Goal: Navigation & Orientation: Find specific page/section

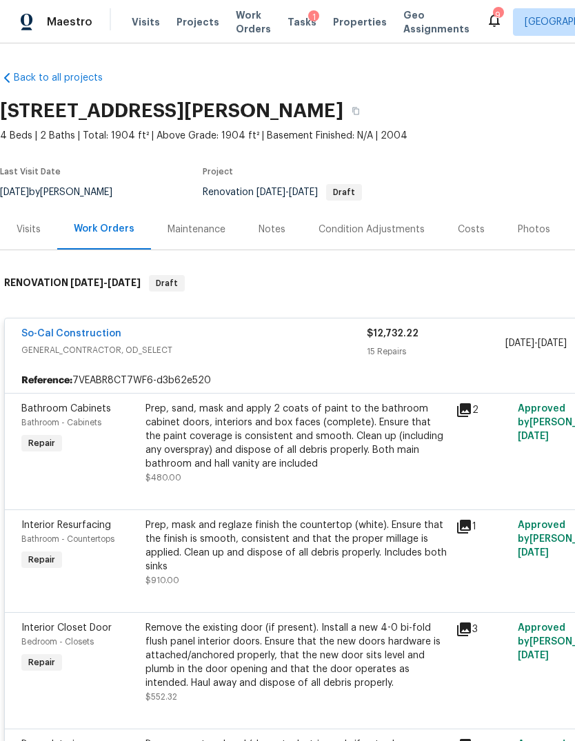
click at [351, 24] on span "Properties" at bounding box center [360, 22] width 54 height 14
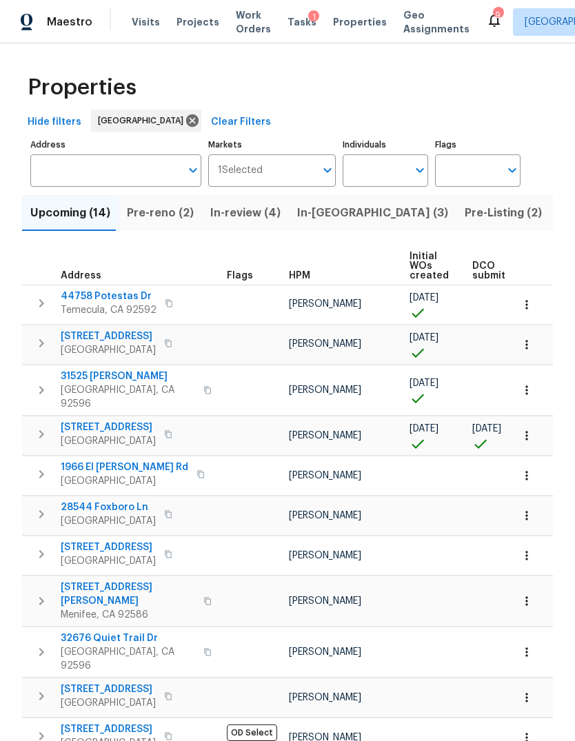
click at [151, 220] on span "Pre-reno (2)" at bounding box center [160, 212] width 67 height 19
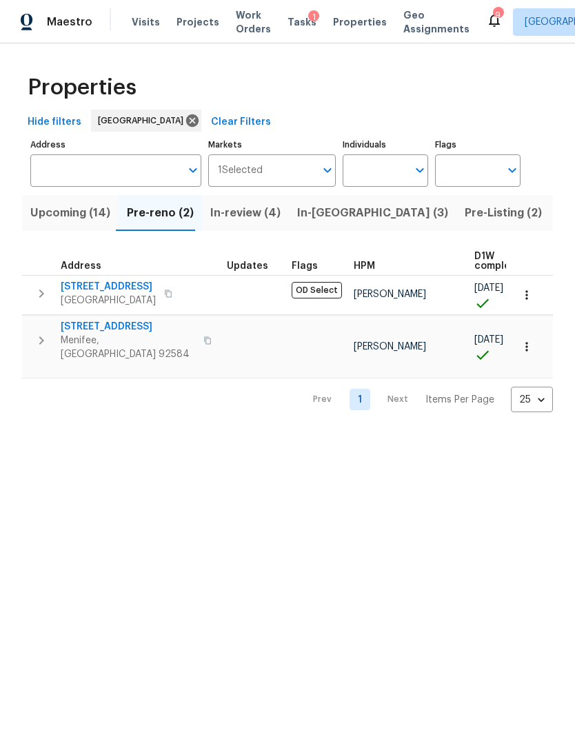
click at [47, 203] on button "Upcoming (14)" at bounding box center [70, 213] width 97 height 36
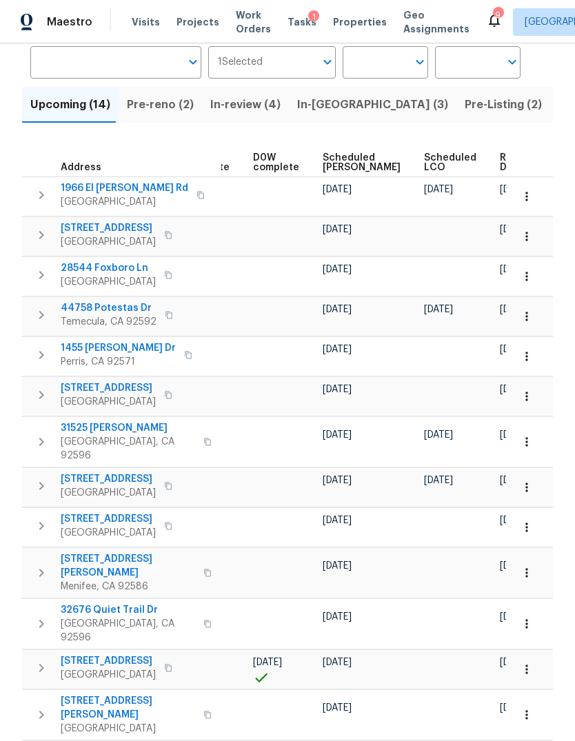
scroll to position [0, 361]
click at [530, 663] on icon "button" at bounding box center [527, 670] width 14 height 14
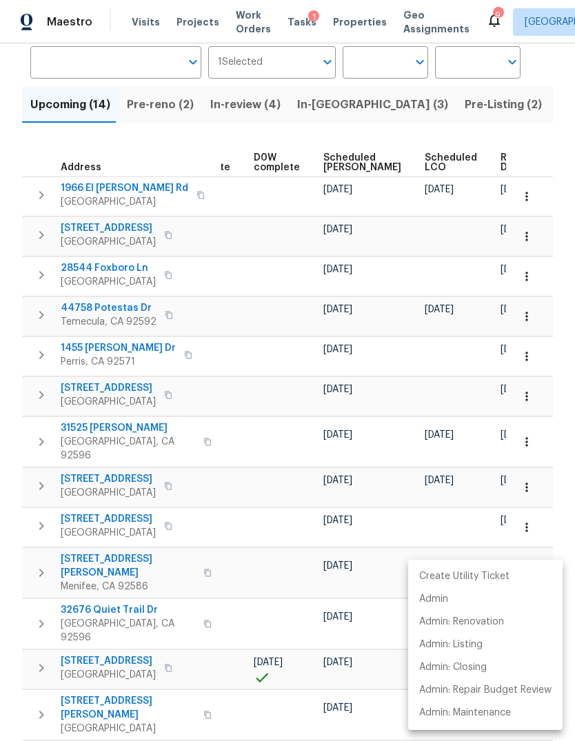
click at [441, 601] on p "Admin" at bounding box center [433, 599] width 29 height 14
click at [559, 481] on div at bounding box center [287, 370] width 575 height 741
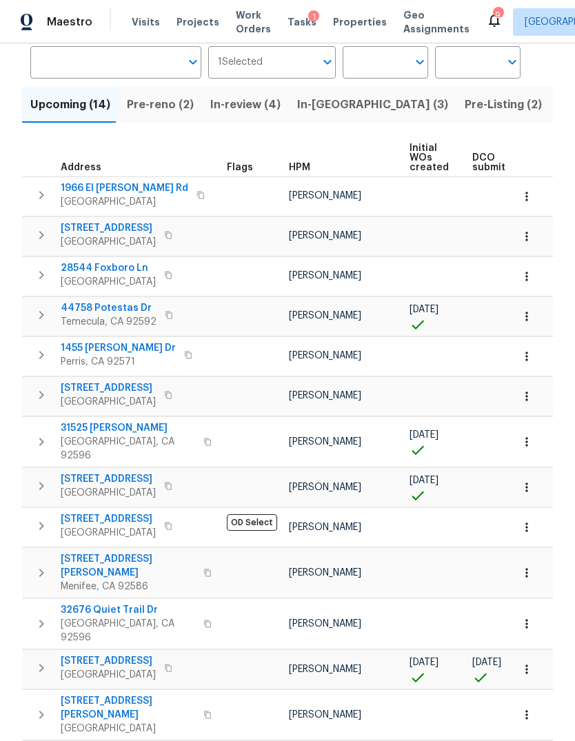
click at [107, 654] on span "[STREET_ADDRESS]" at bounding box center [108, 661] width 95 height 14
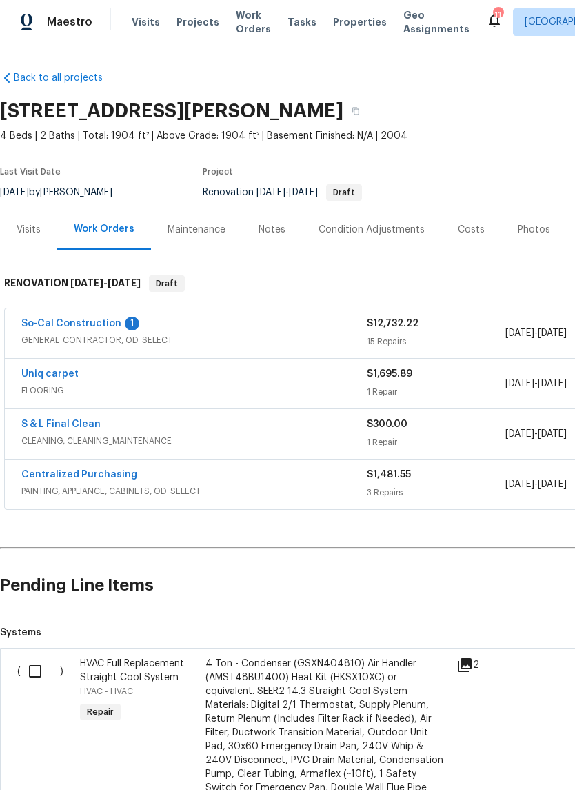
click at [41, 338] on span "GENERAL_CONTRACTOR, OD_SELECT" at bounding box center [193, 340] width 345 height 14
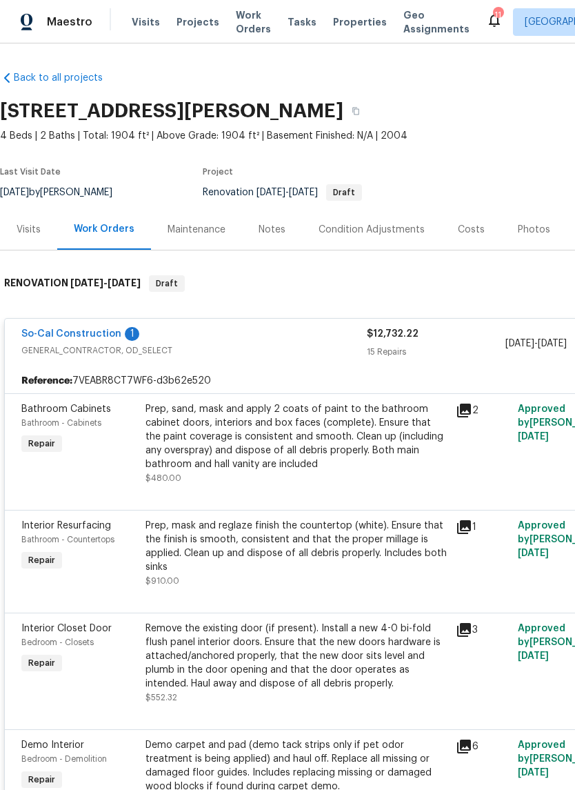
click at [55, 332] on link "So-Cal Construction" at bounding box center [71, 334] width 100 height 10
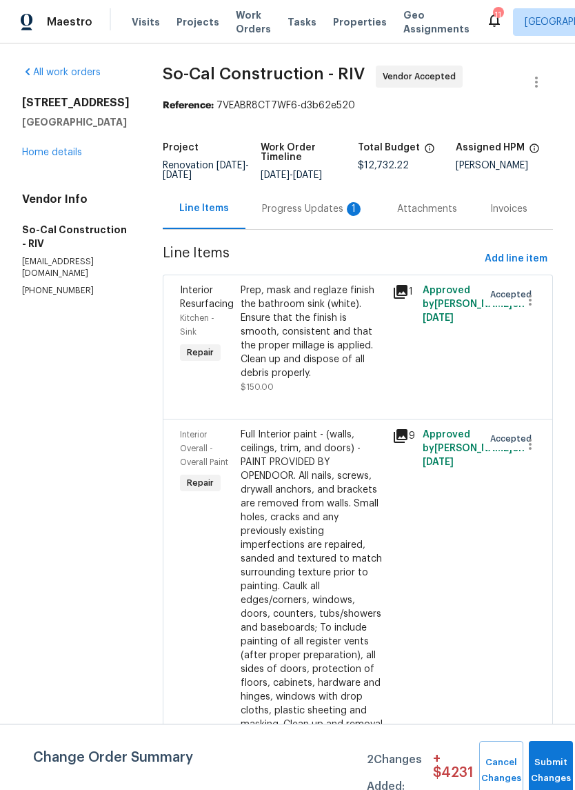
click at [306, 216] on div "Progress Updates 1" at bounding box center [313, 209] width 102 height 14
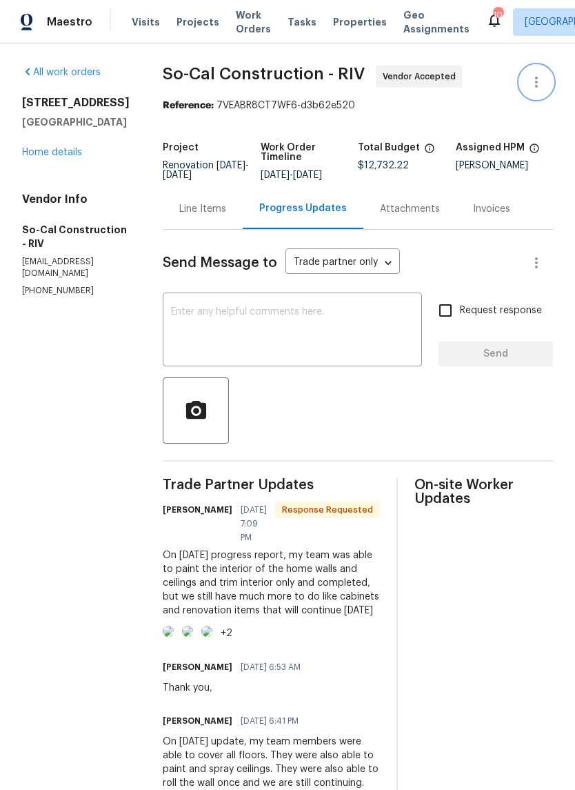
click at [542, 83] on icon "button" at bounding box center [536, 82] width 17 height 17
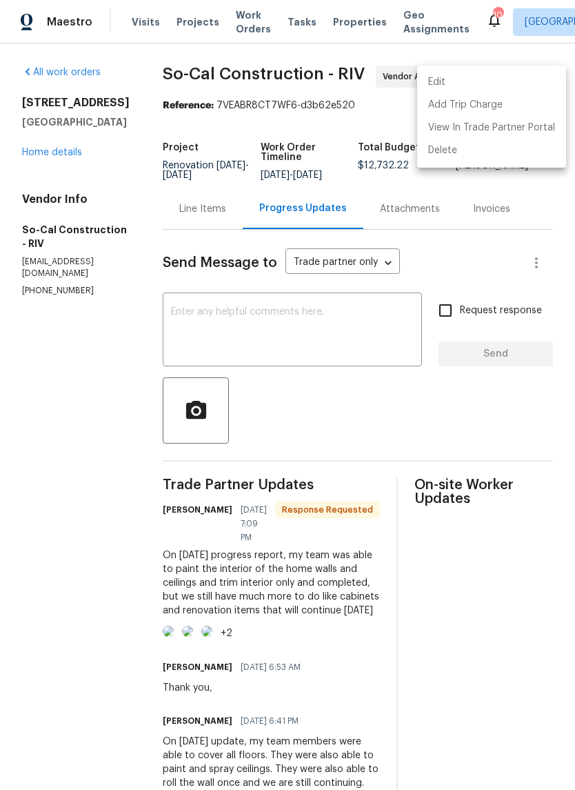
click at [64, 356] on div at bounding box center [287, 395] width 575 height 790
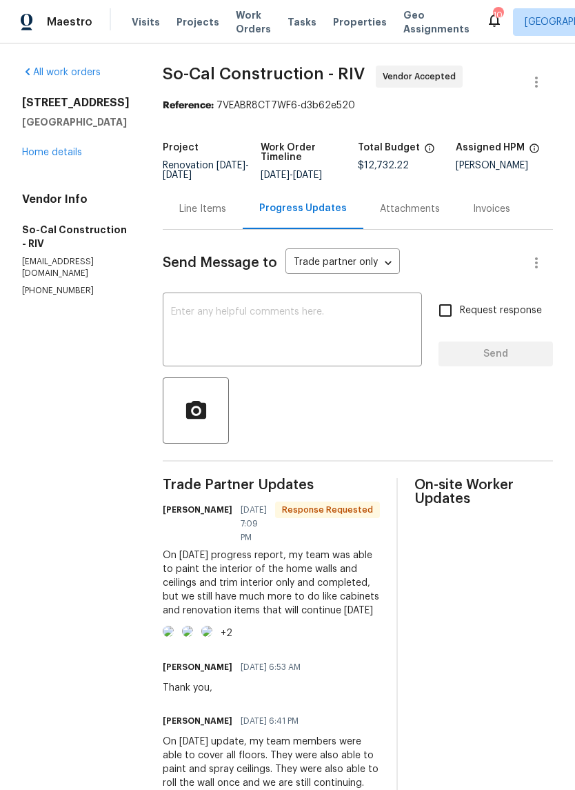
click at [39, 154] on link "Home details" at bounding box center [52, 153] width 60 height 10
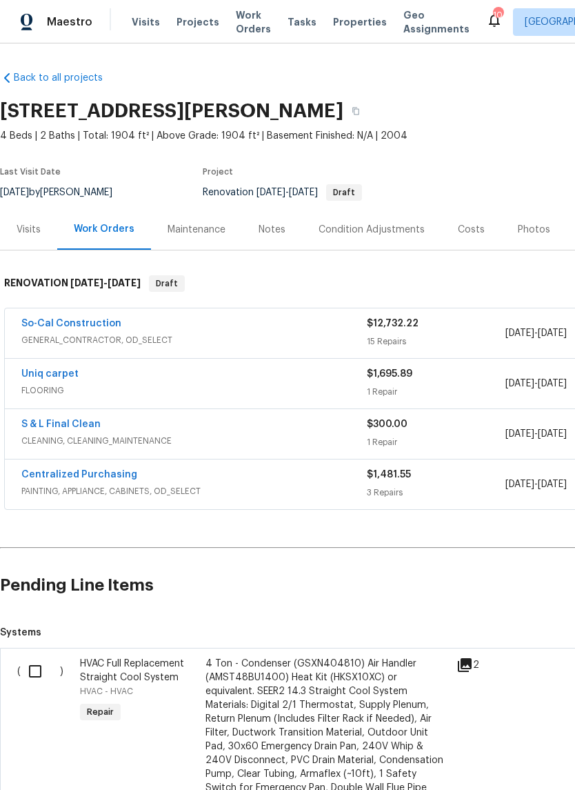
click at [56, 343] on span "GENERAL_CONTRACTOR, OD_SELECT" at bounding box center [193, 340] width 345 height 14
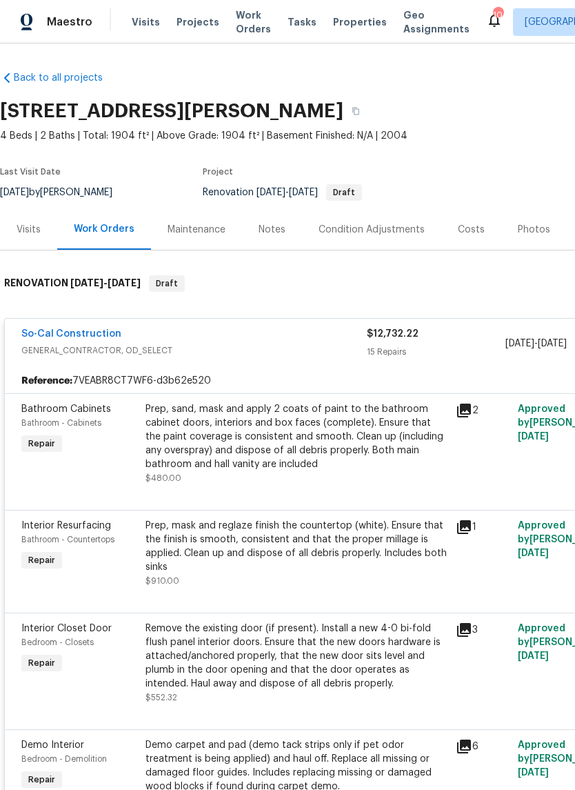
click at [42, 336] on link "So-Cal Construction" at bounding box center [71, 334] width 100 height 10
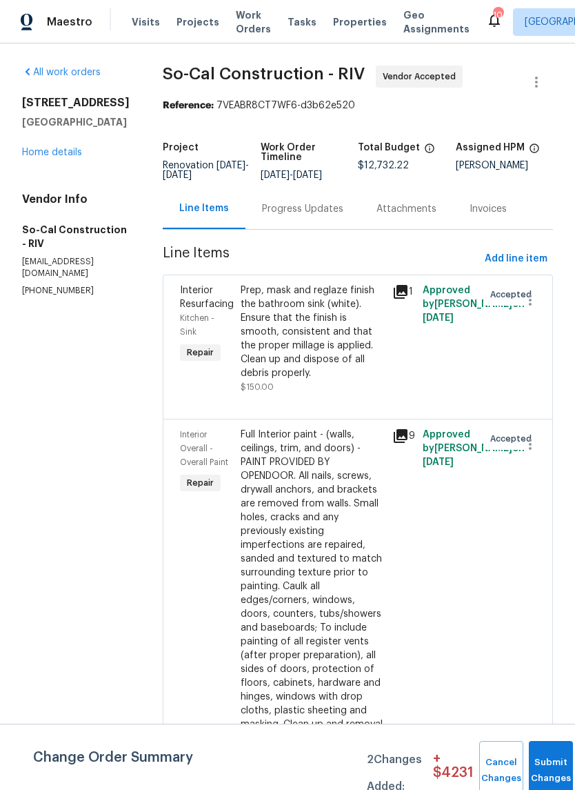
click at [46, 153] on link "Home details" at bounding box center [52, 153] width 60 height 10
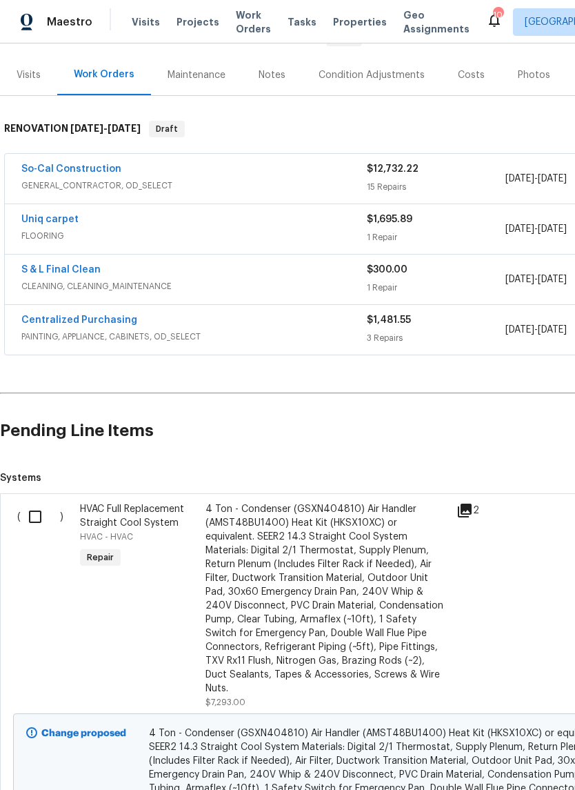
scroll to position [154, 0]
click at [57, 192] on span "GENERAL_CONTRACTOR, OD_SELECT" at bounding box center [193, 186] width 345 height 14
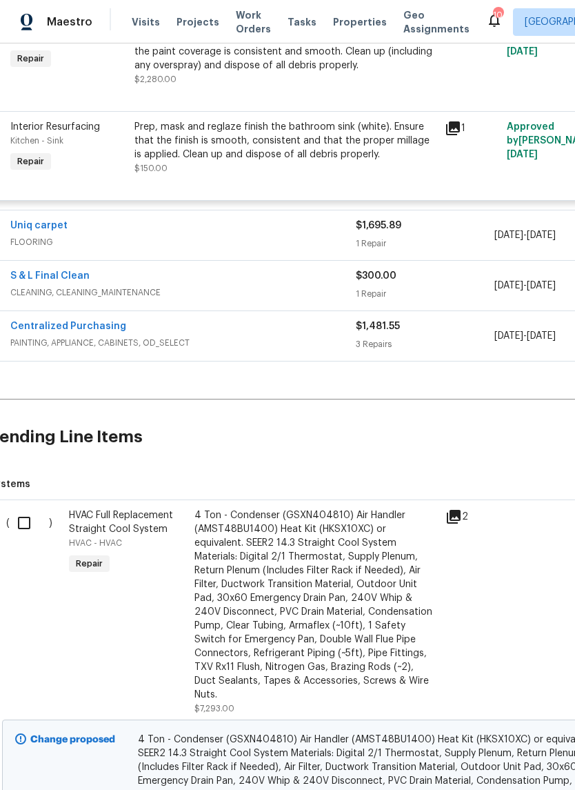
scroll to position [1920, 10]
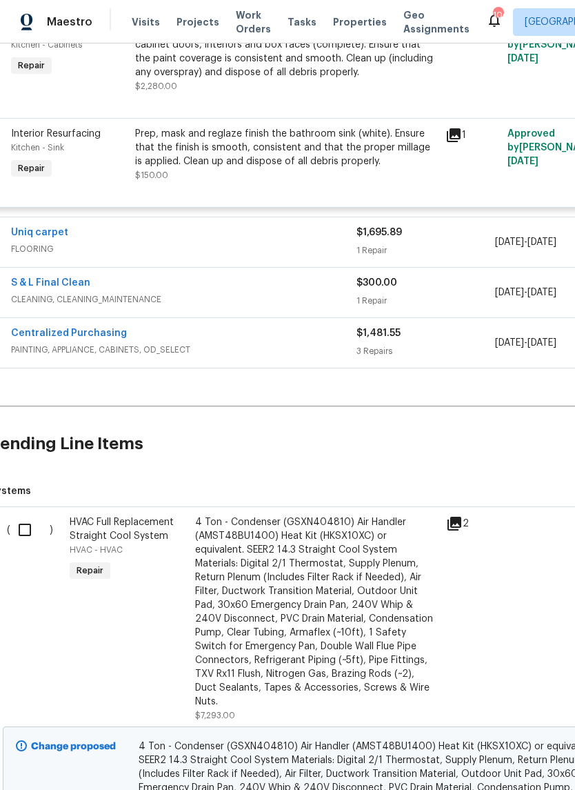
click at [25, 256] on span "FLOORING" at bounding box center [183, 249] width 345 height 14
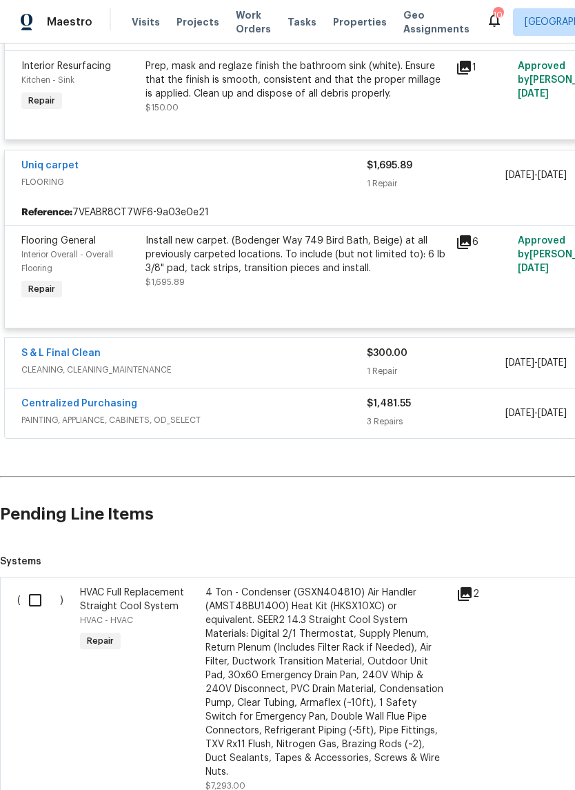
scroll to position [1988, 0]
click at [68, 376] on span "CLEANING, CLEANING_MAINTENANCE" at bounding box center [193, 370] width 345 height 14
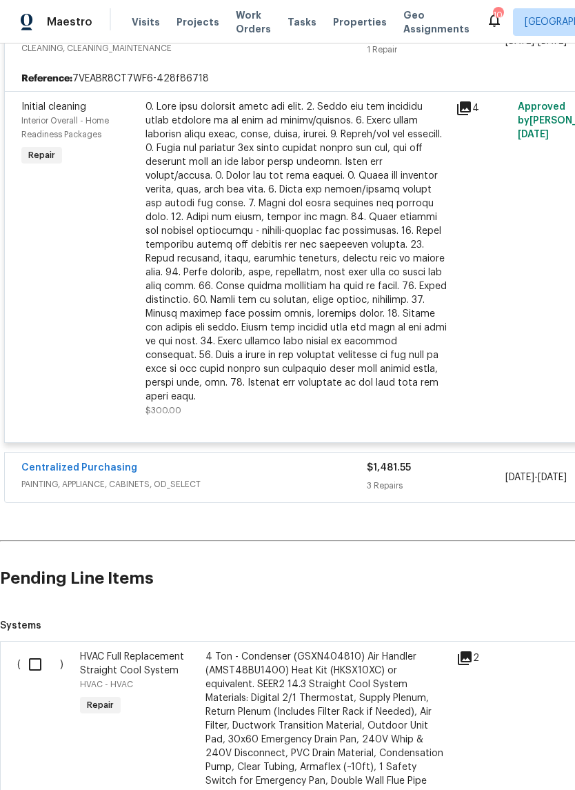
scroll to position [2364, 0]
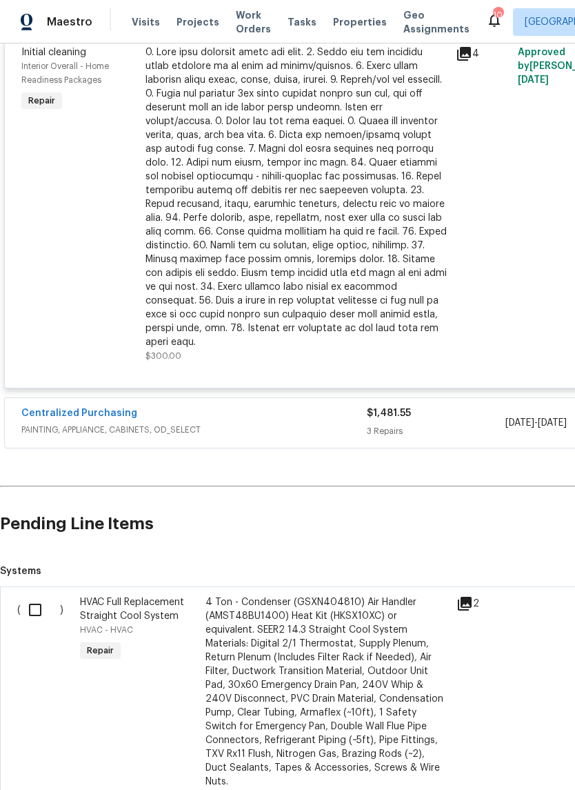
click at [63, 434] on span "PAINTING, APPLIANCE, CABINETS, OD_SELECT" at bounding box center [193, 430] width 345 height 14
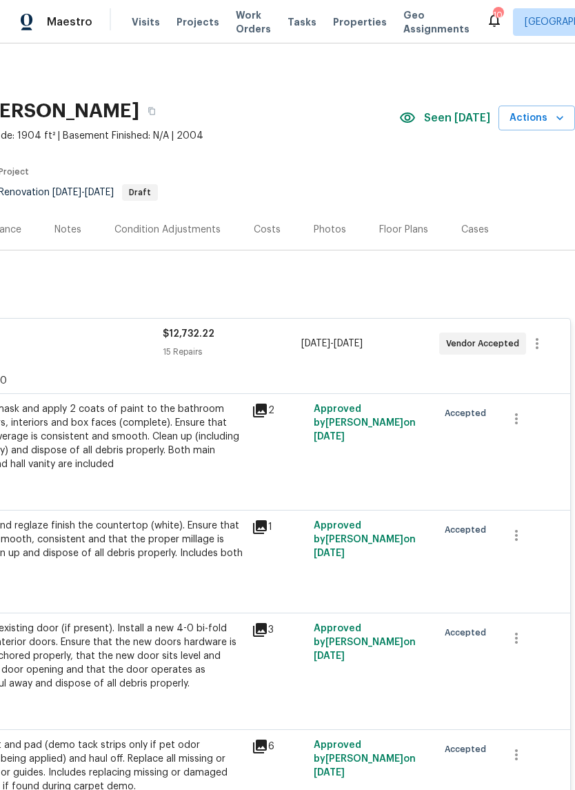
scroll to position [0, 204]
click at [539, 119] on span "Actions" at bounding box center [537, 118] width 54 height 17
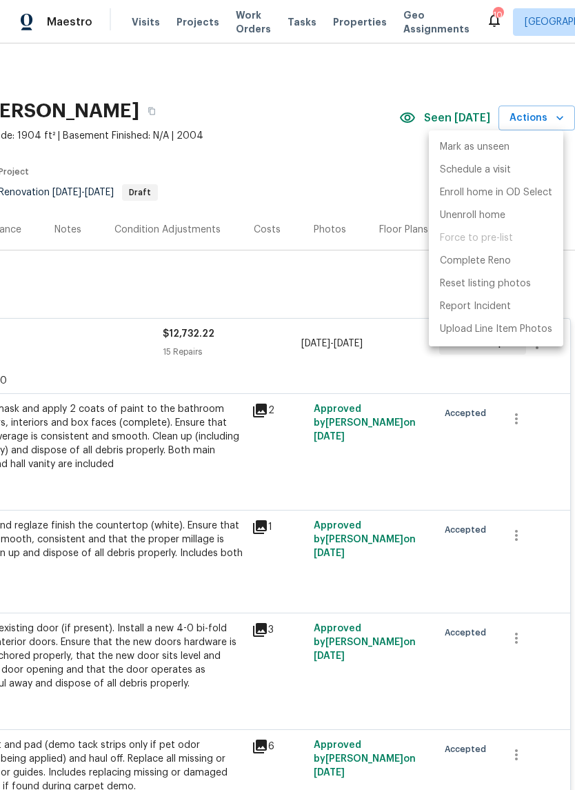
click at [245, 122] on div at bounding box center [287, 395] width 575 height 790
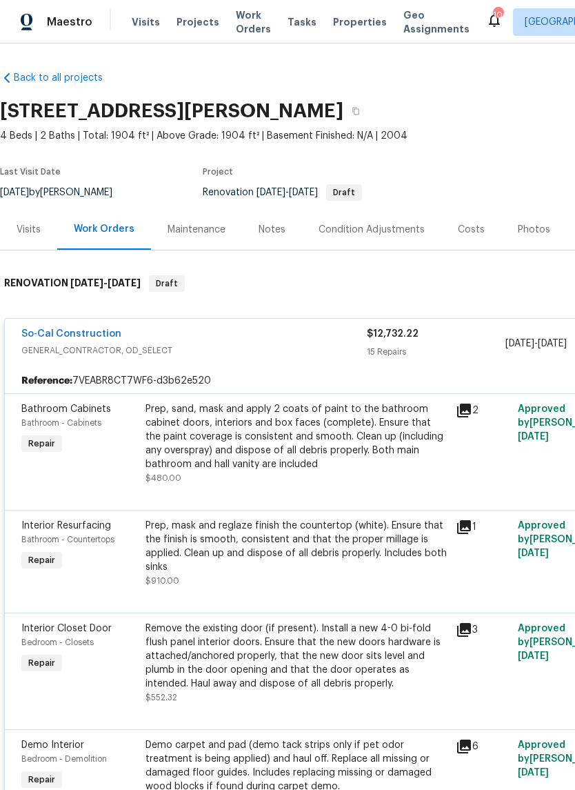
scroll to position [0, 0]
click at [21, 229] on div "Visits" at bounding box center [29, 230] width 24 height 14
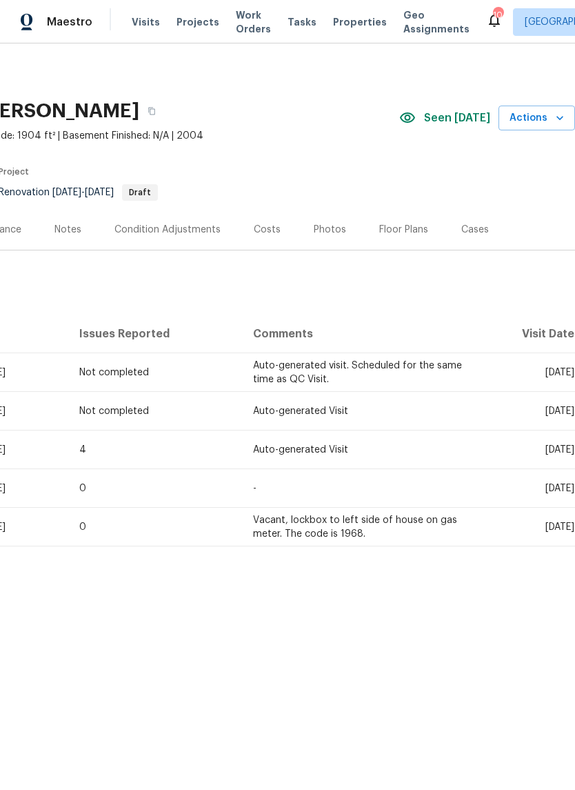
scroll to position [0, 204]
click at [474, 232] on div "Cases" at bounding box center [475, 230] width 28 height 14
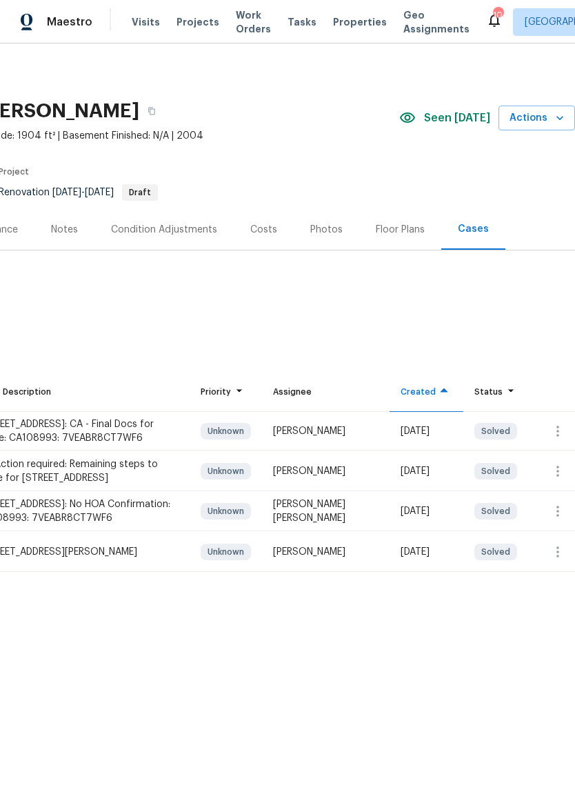
scroll to position [0, 204]
click at [270, 225] on div "Costs" at bounding box center [263, 230] width 27 height 14
